Goal: Find specific page/section: Find specific page/section

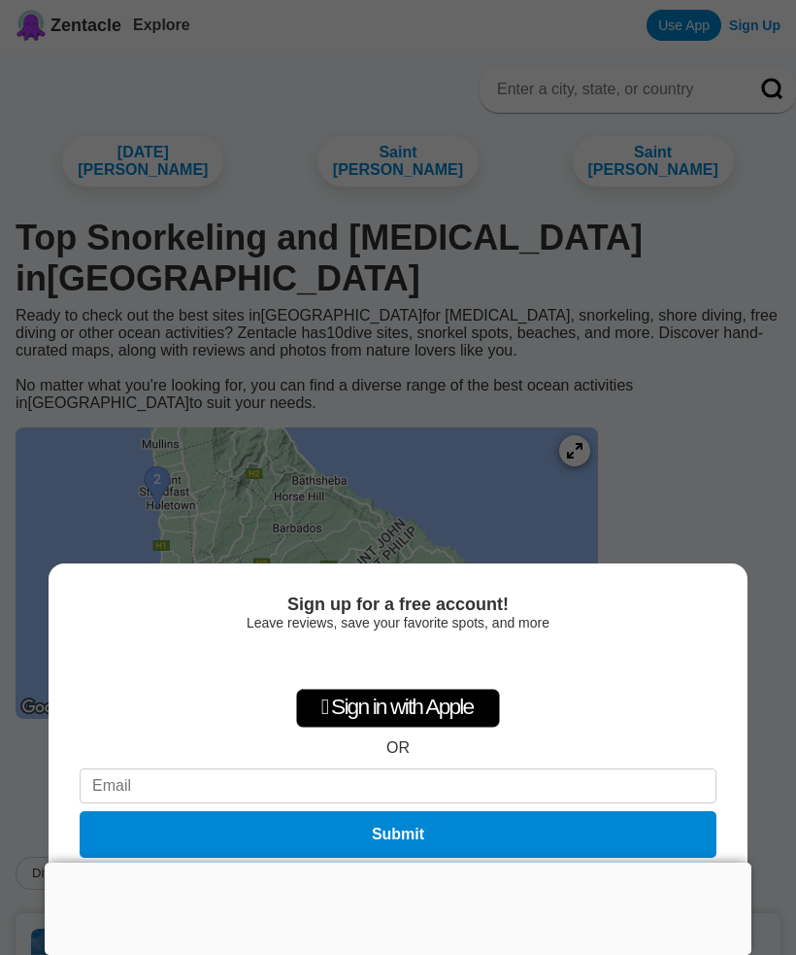
click at [418, 862] on div at bounding box center [398, 862] width 707 height 0
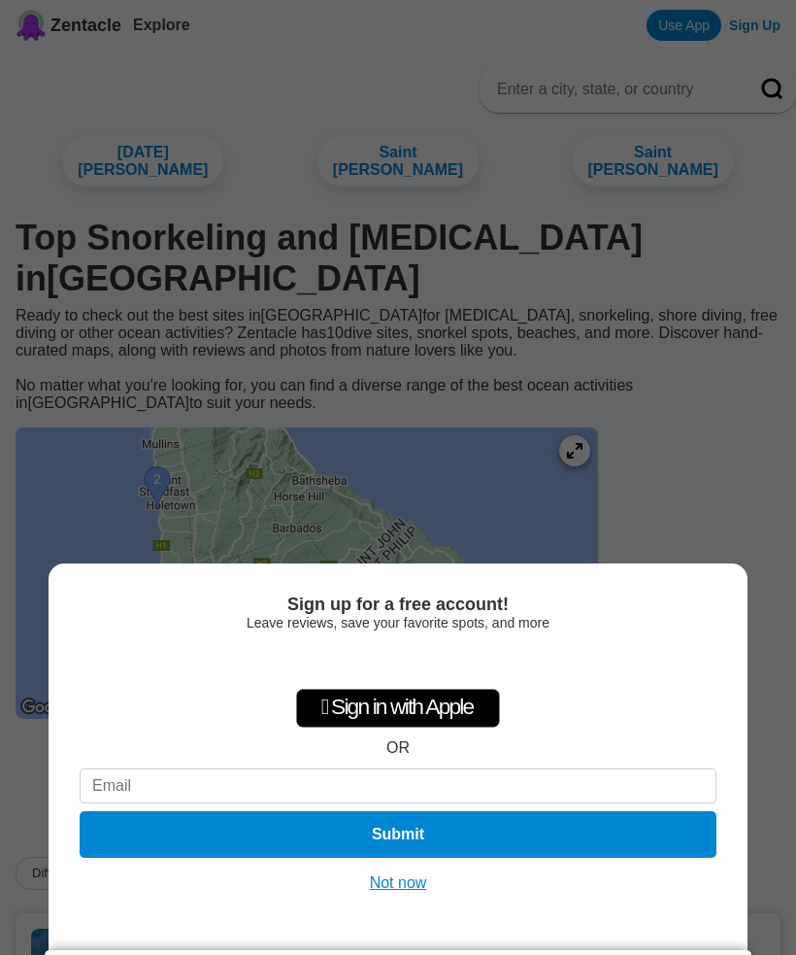
click at [402, 883] on button "Not now" at bounding box center [398, 882] width 69 height 19
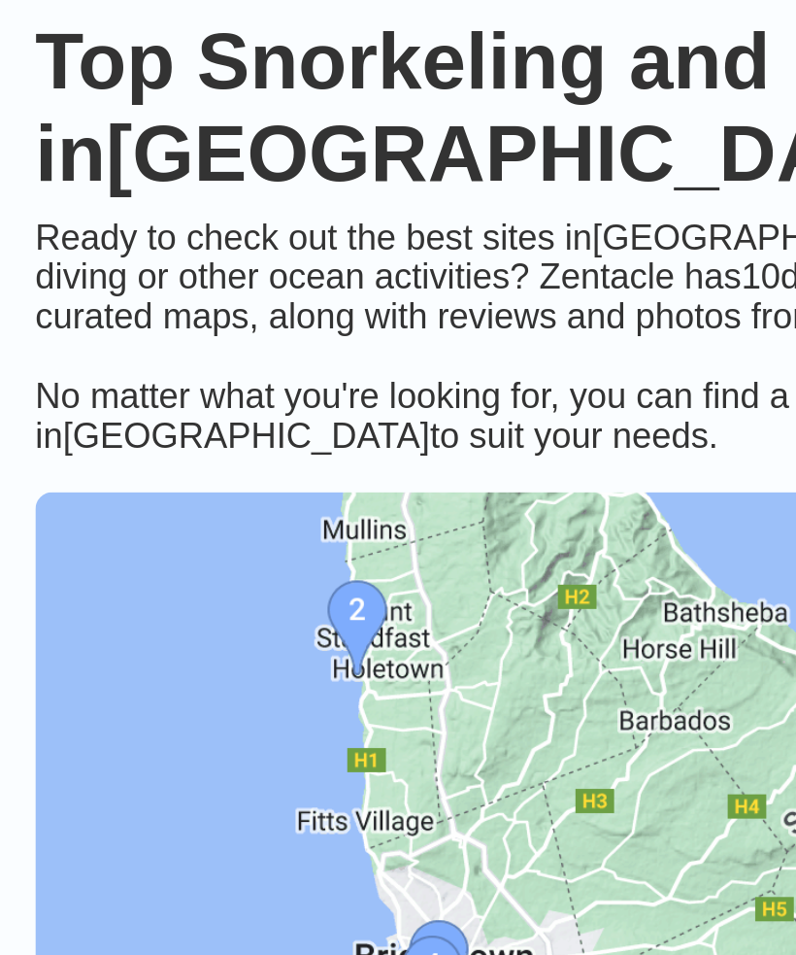
click at [154, 427] on img at bounding box center [307, 572] width 583 height 291
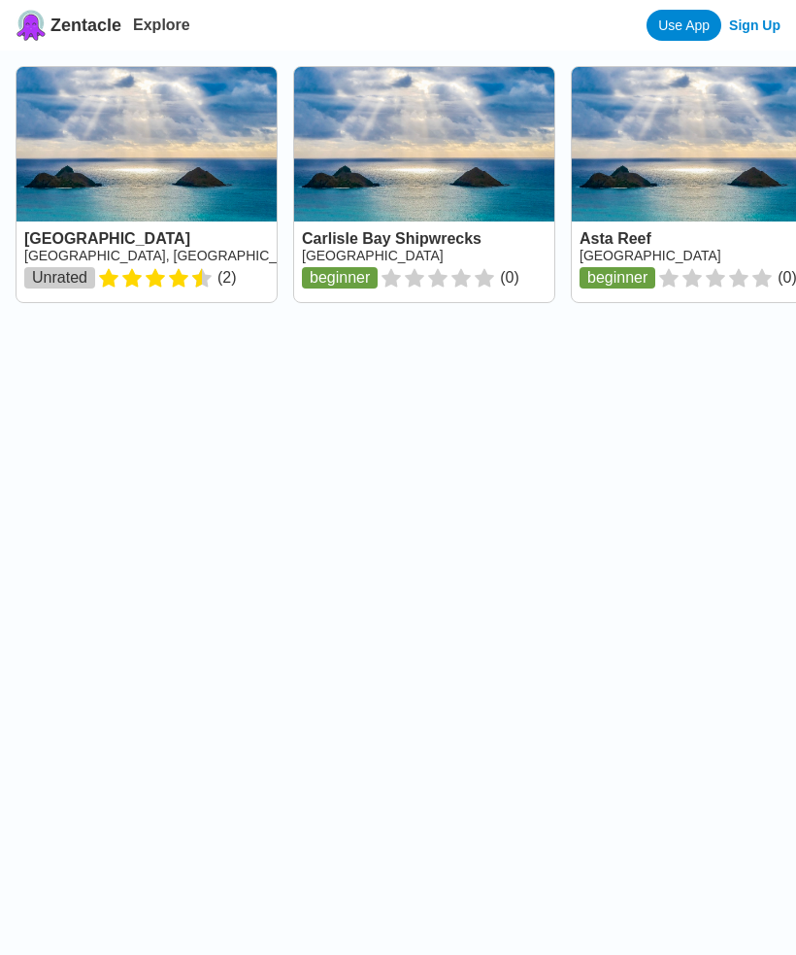
scroll to position [40, 0]
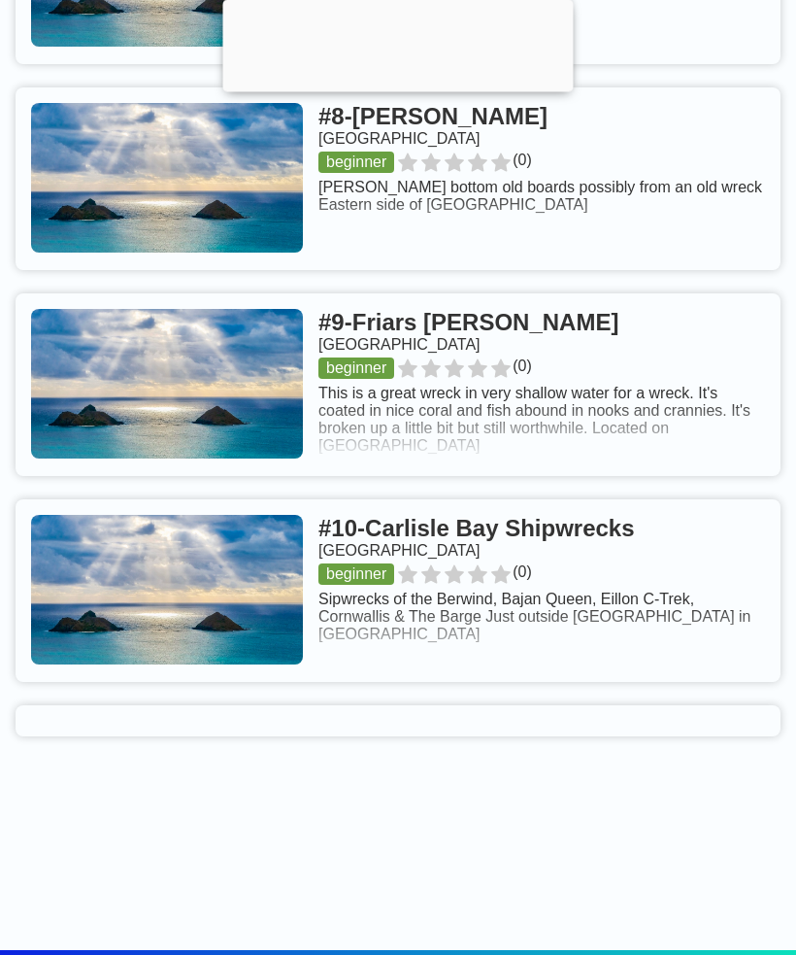
scroll to position [2437, 0]
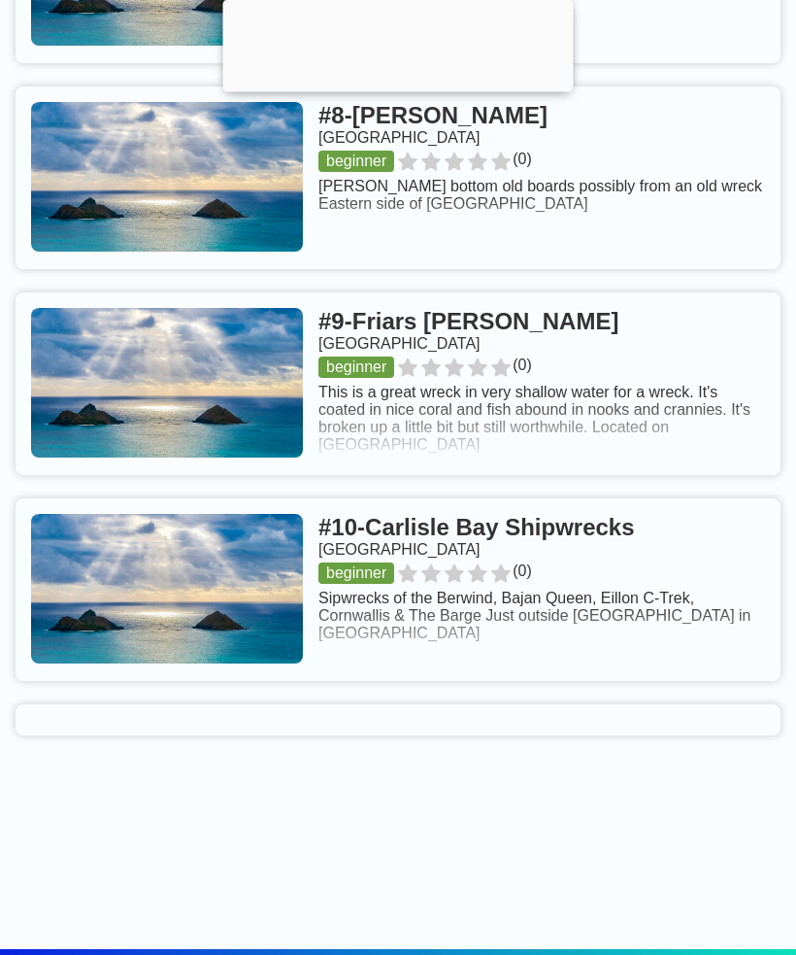
click at [391, 293] on link at bounding box center [398, 384] width 765 height 183
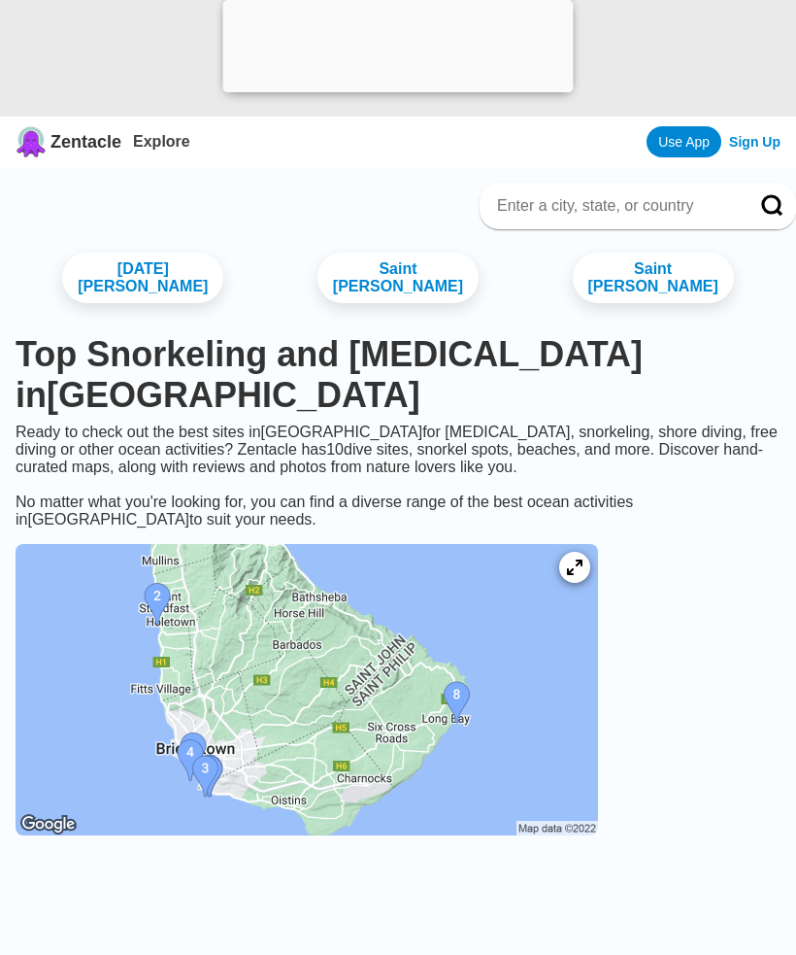
scroll to position [2500, 0]
